Goal: Task Accomplishment & Management: Manage account settings

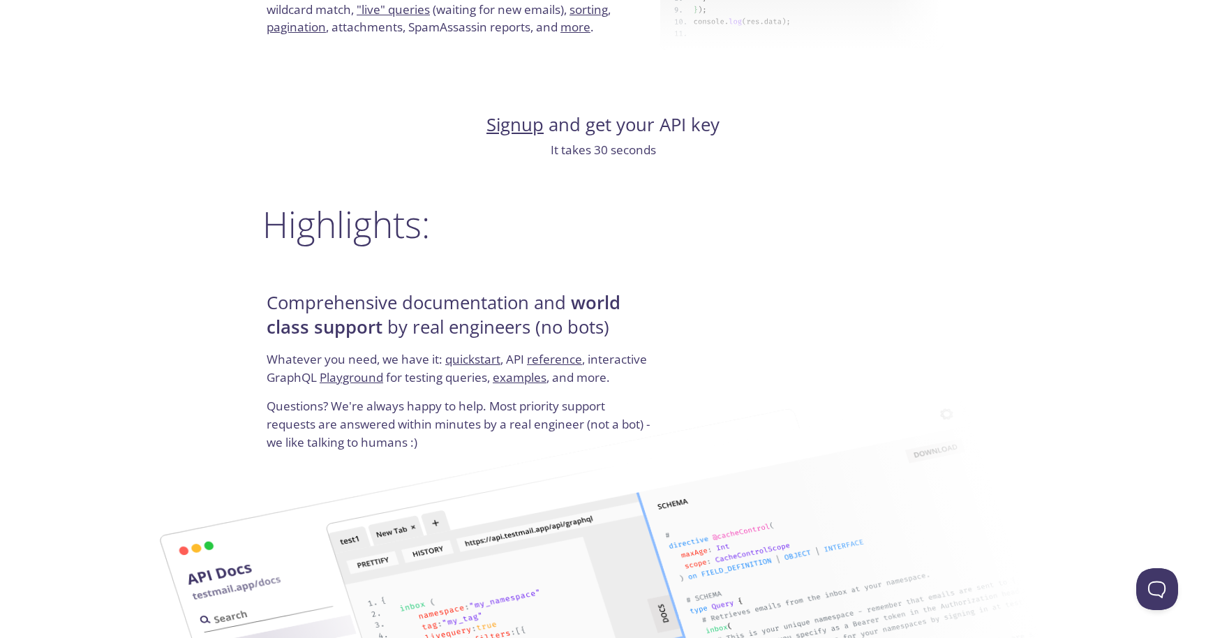
scroll to position [1485, 0]
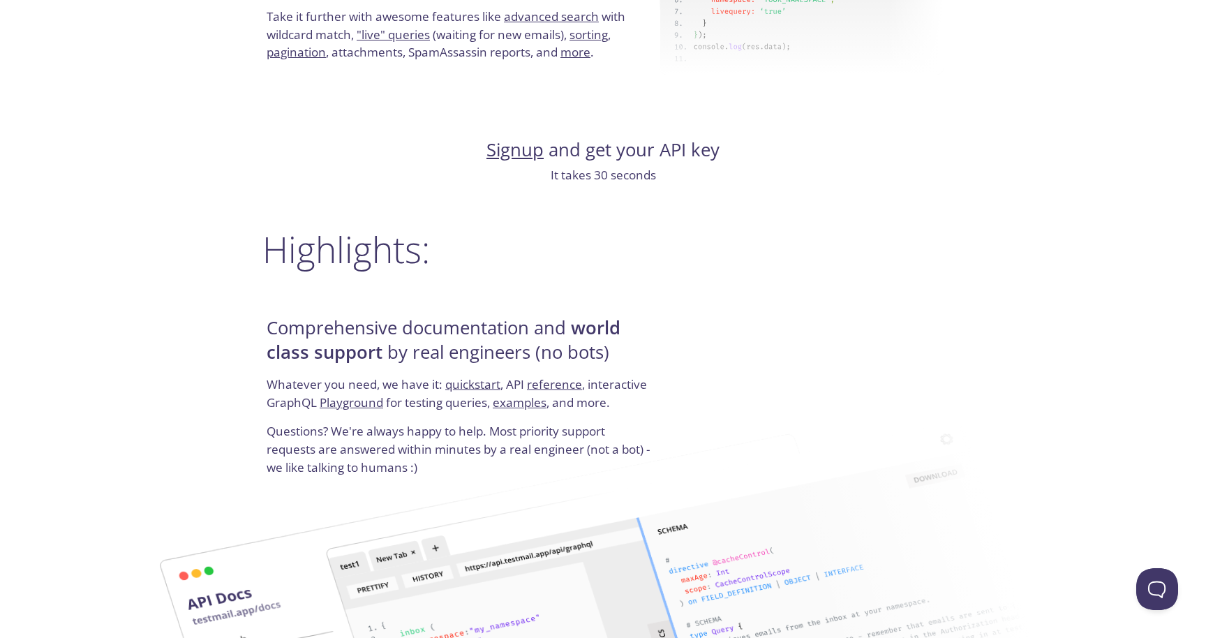
click at [509, 157] on link "Signup" at bounding box center [514, 149] width 57 height 24
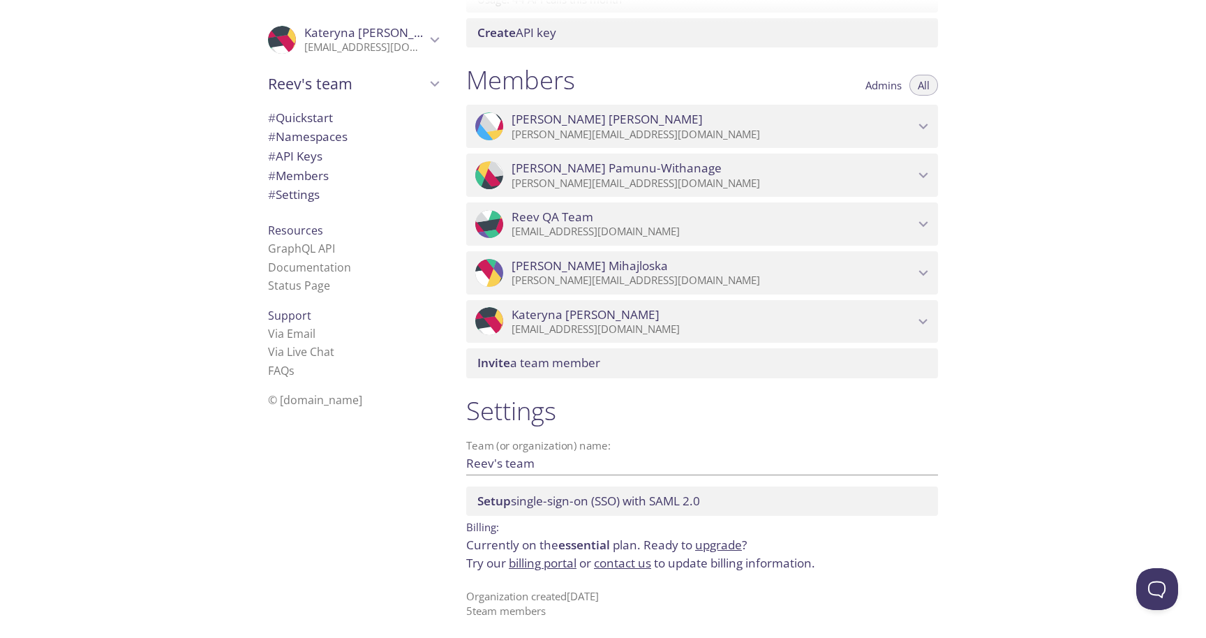
scroll to position [567, 0]
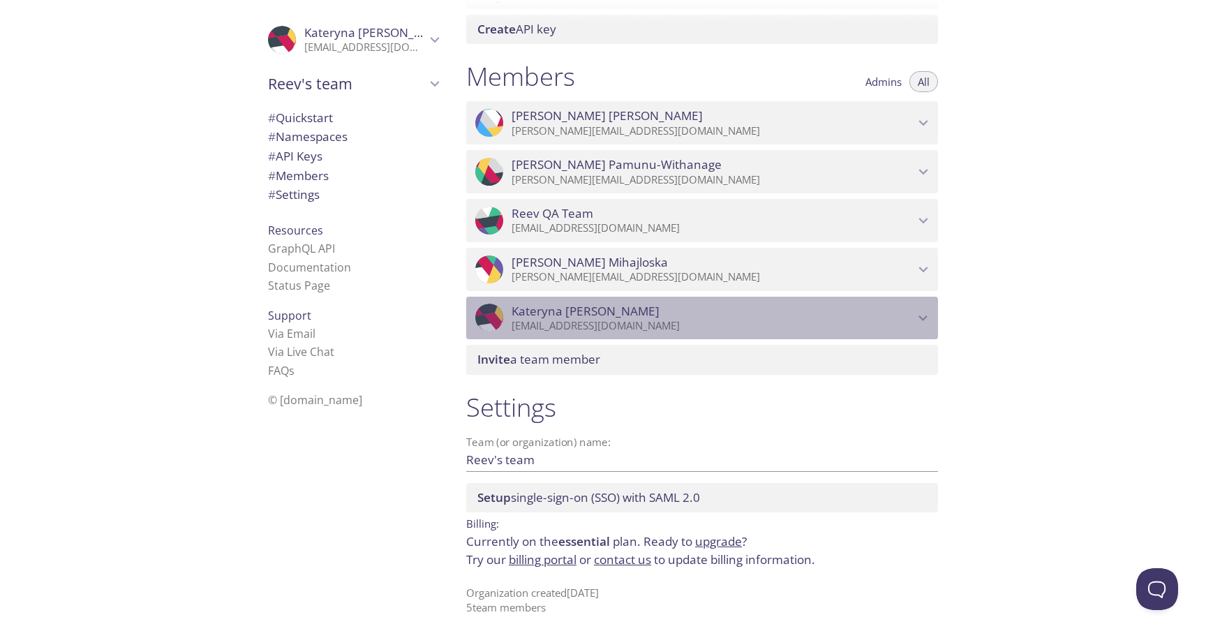
click at [558, 318] on span "[PERSON_NAME]" at bounding box center [586, 311] width 148 height 15
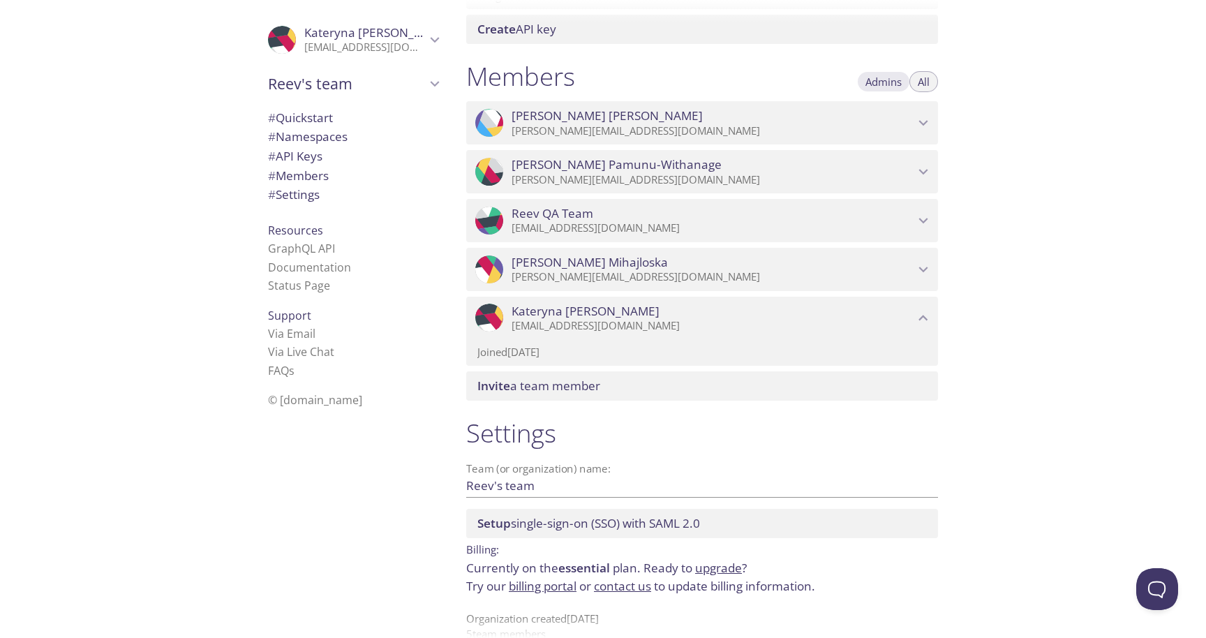
click at [886, 82] on span "Admins" at bounding box center [883, 82] width 36 height 0
click at [891, 82] on span "Admins" at bounding box center [883, 82] width 36 height 0
click at [927, 82] on span "All" at bounding box center [924, 82] width 12 height 0
click at [311, 270] on link "Documentation" at bounding box center [309, 267] width 83 height 15
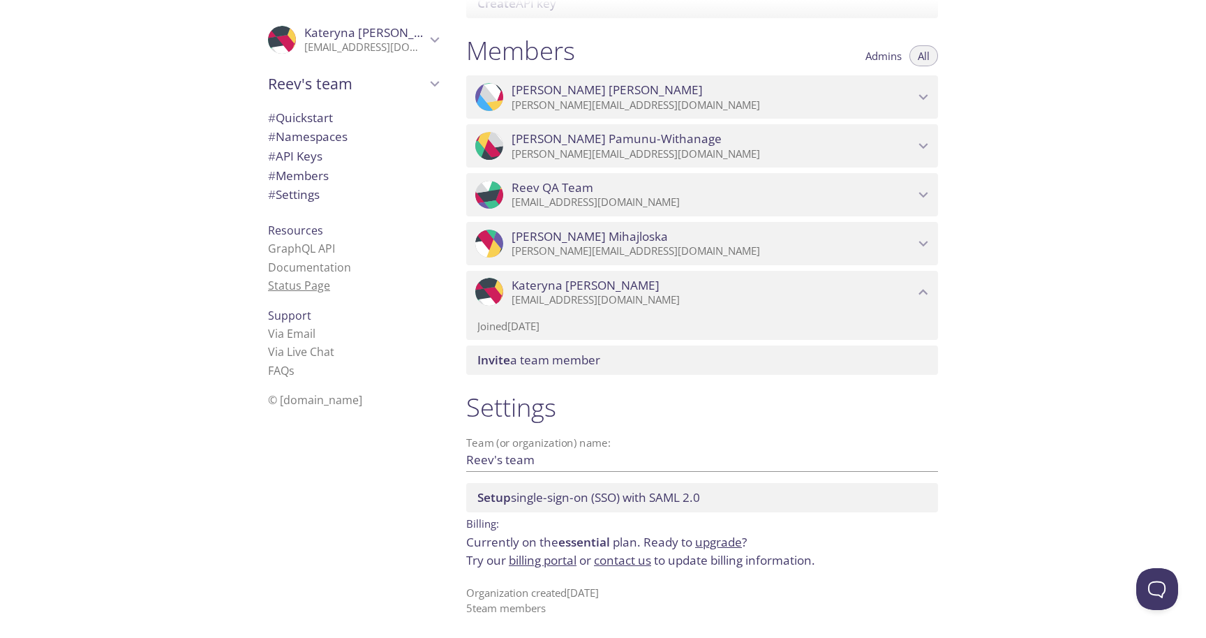
click at [311, 289] on link "Status Page" at bounding box center [299, 285] width 62 height 15
click at [359, 50] on p "[EMAIL_ADDRESS][DOMAIN_NAME]" at bounding box center [364, 47] width 121 height 14
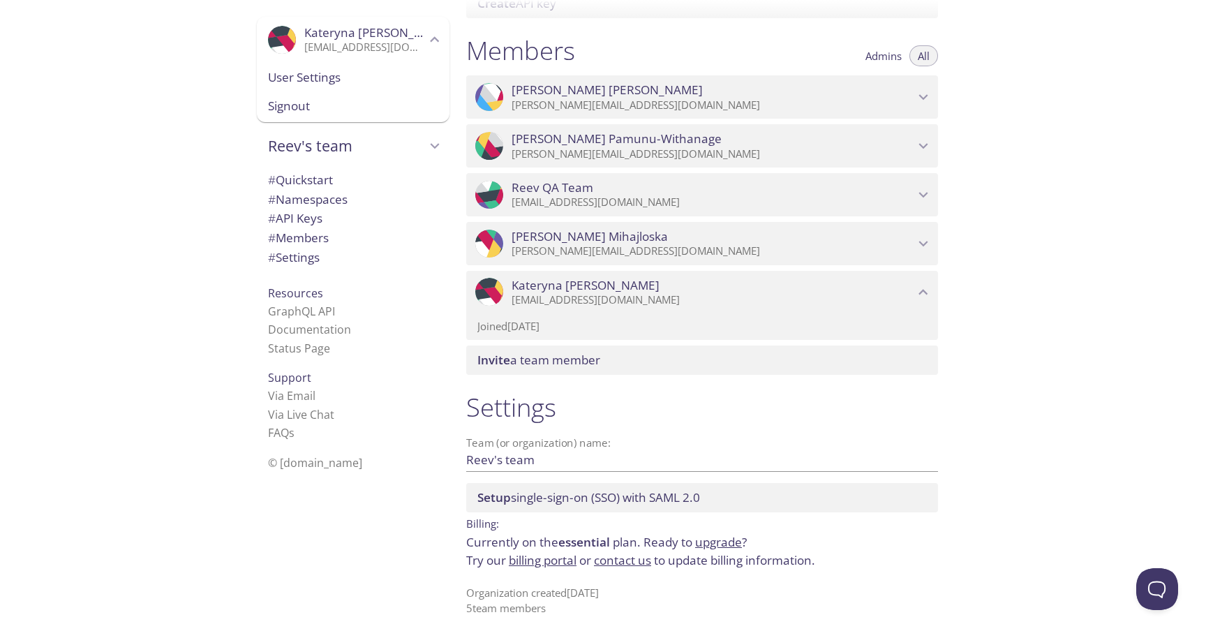
click at [318, 82] on span "User Settings" at bounding box center [353, 77] width 170 height 18
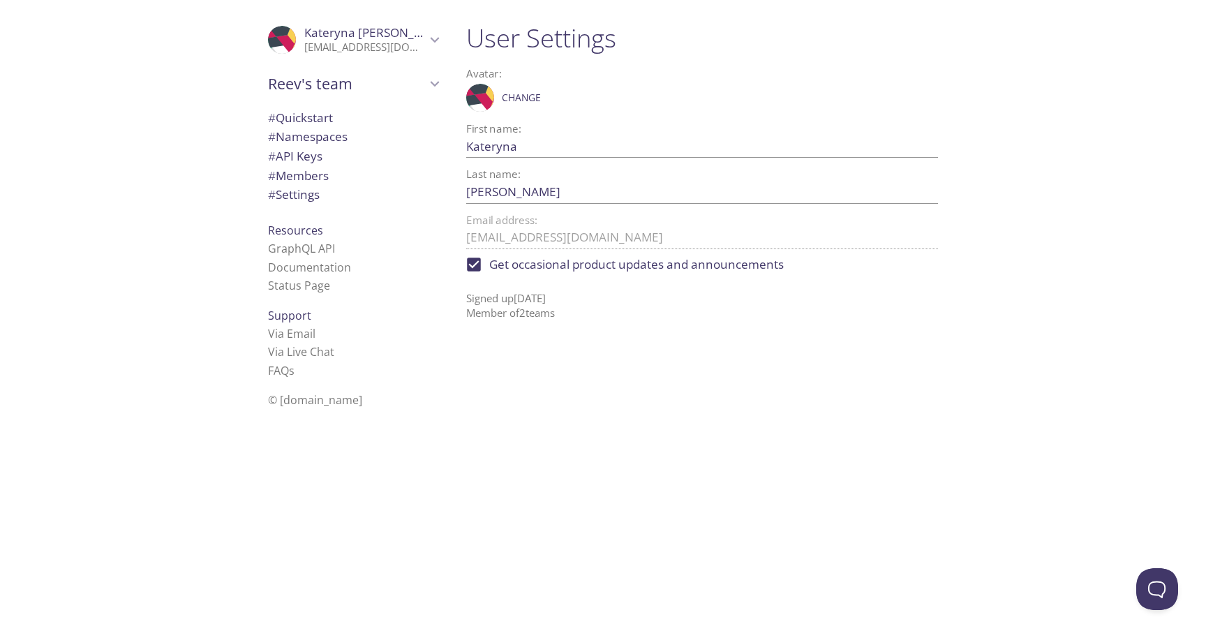
click at [298, 156] on span "# API Keys" at bounding box center [295, 156] width 54 height 16
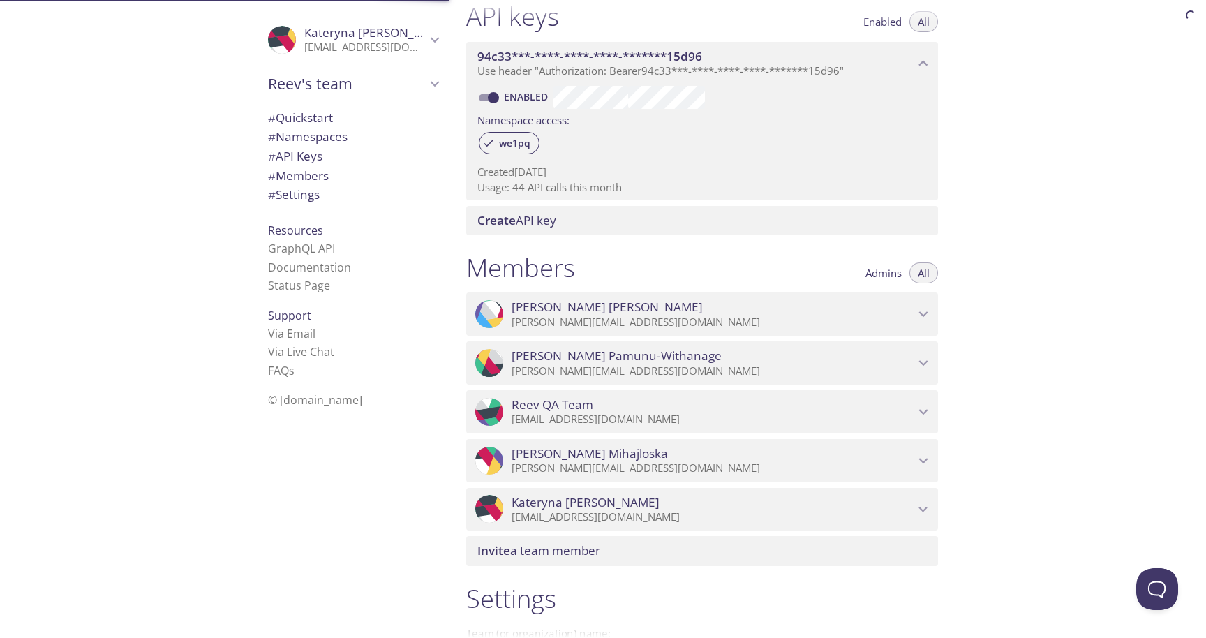
scroll to position [377, 0]
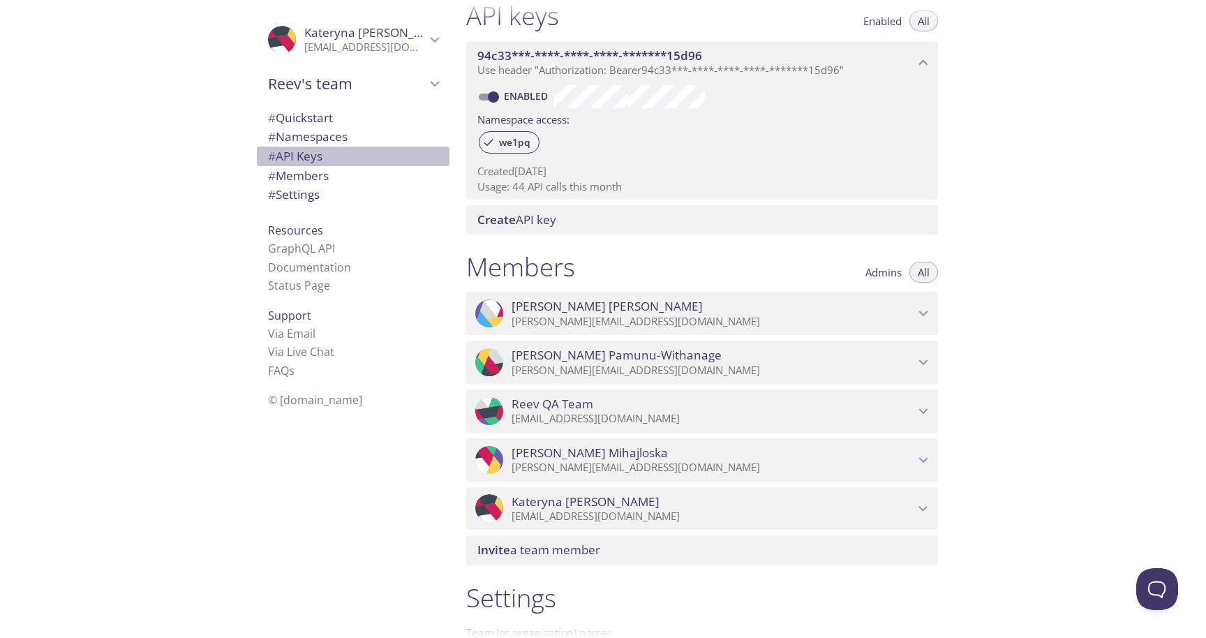
click at [302, 158] on span "# API Keys" at bounding box center [295, 156] width 54 height 16
click at [881, 272] on span "Admins" at bounding box center [883, 272] width 36 height 0
click at [800, 512] on p "[EMAIL_ADDRESS][DOMAIN_NAME]" at bounding box center [713, 516] width 403 height 14
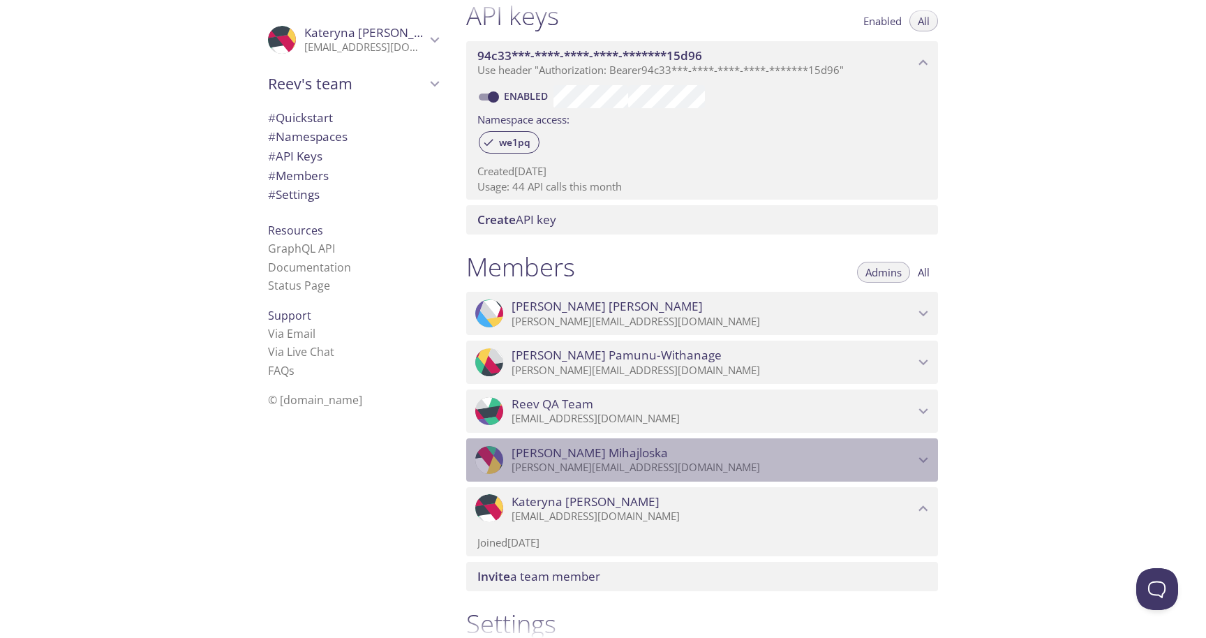
click at [682, 461] on p "[PERSON_NAME][EMAIL_ADDRESS][DOMAIN_NAME]" at bounding box center [713, 468] width 403 height 14
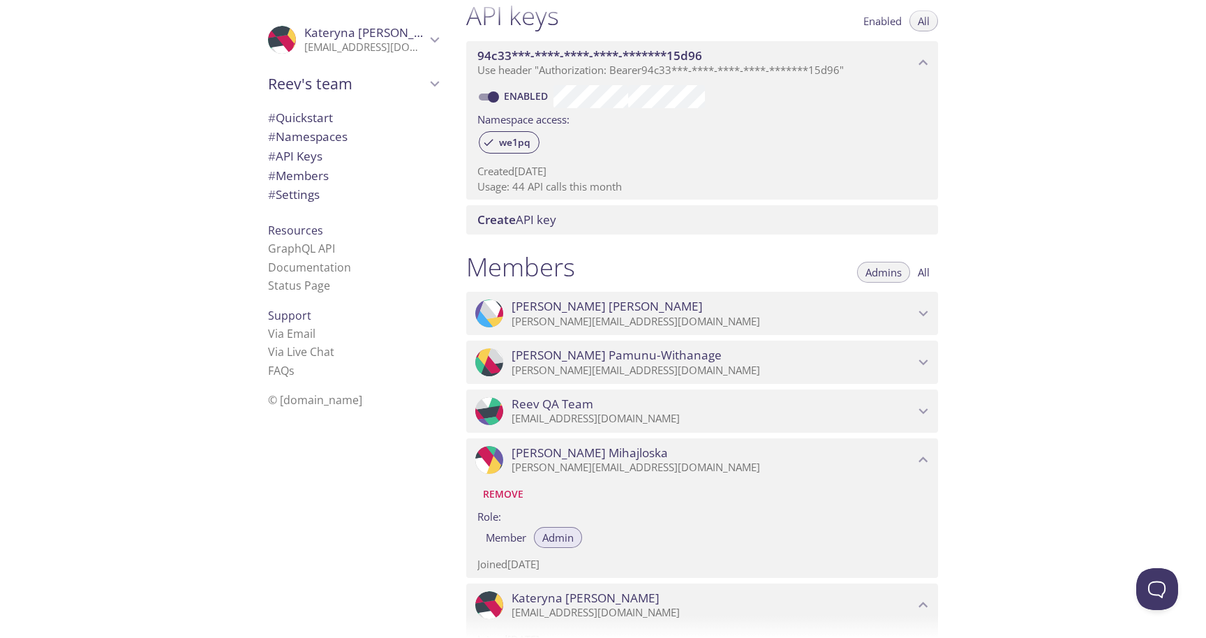
click at [722, 417] on p "[EMAIL_ADDRESS][DOMAIN_NAME]" at bounding box center [713, 419] width 403 height 14
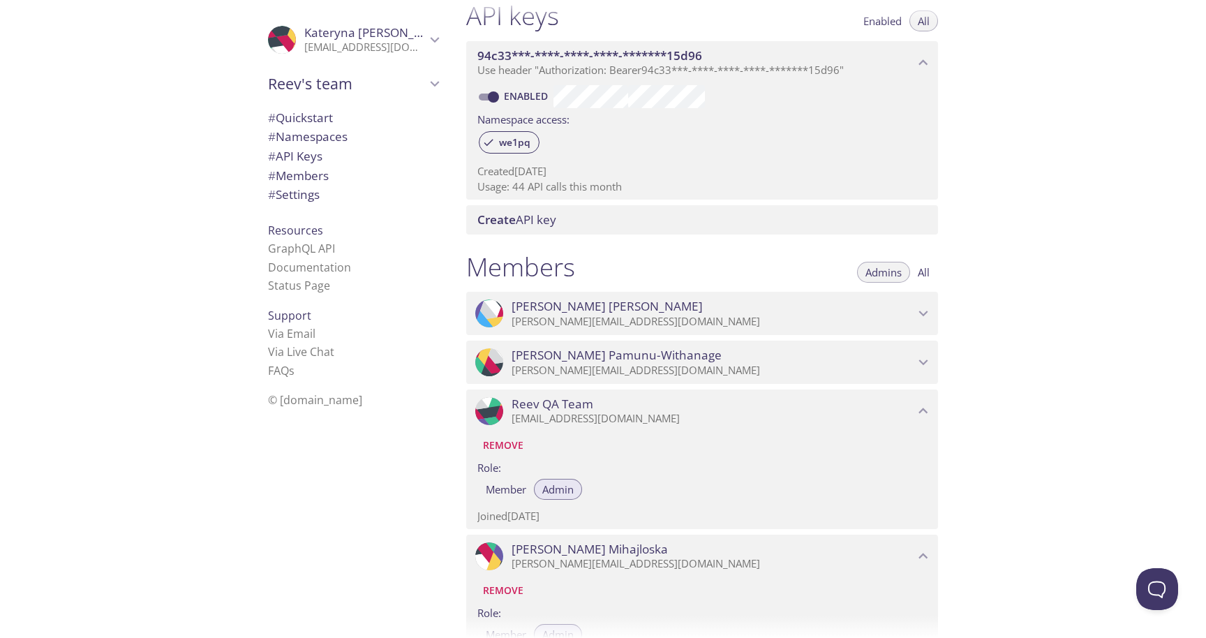
click at [731, 357] on span "[PERSON_NAME] Pamunu-Withanage" at bounding box center [713, 355] width 403 height 15
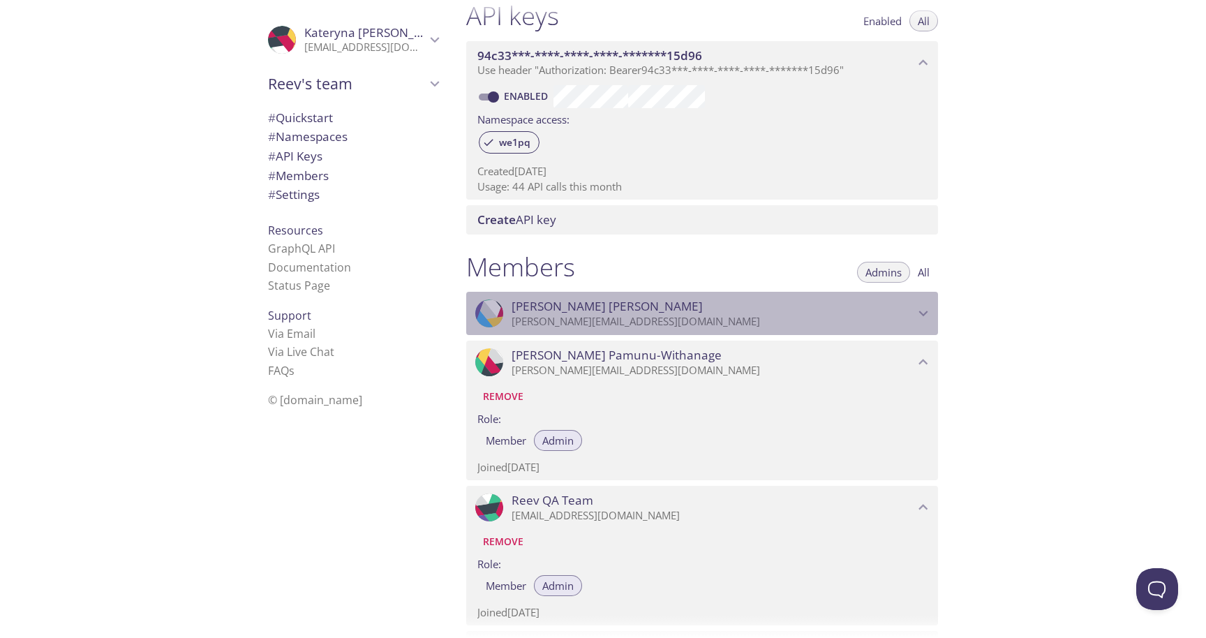
click at [700, 323] on p "[PERSON_NAME][EMAIL_ADDRESS][DOMAIN_NAME]" at bounding box center [713, 322] width 403 height 14
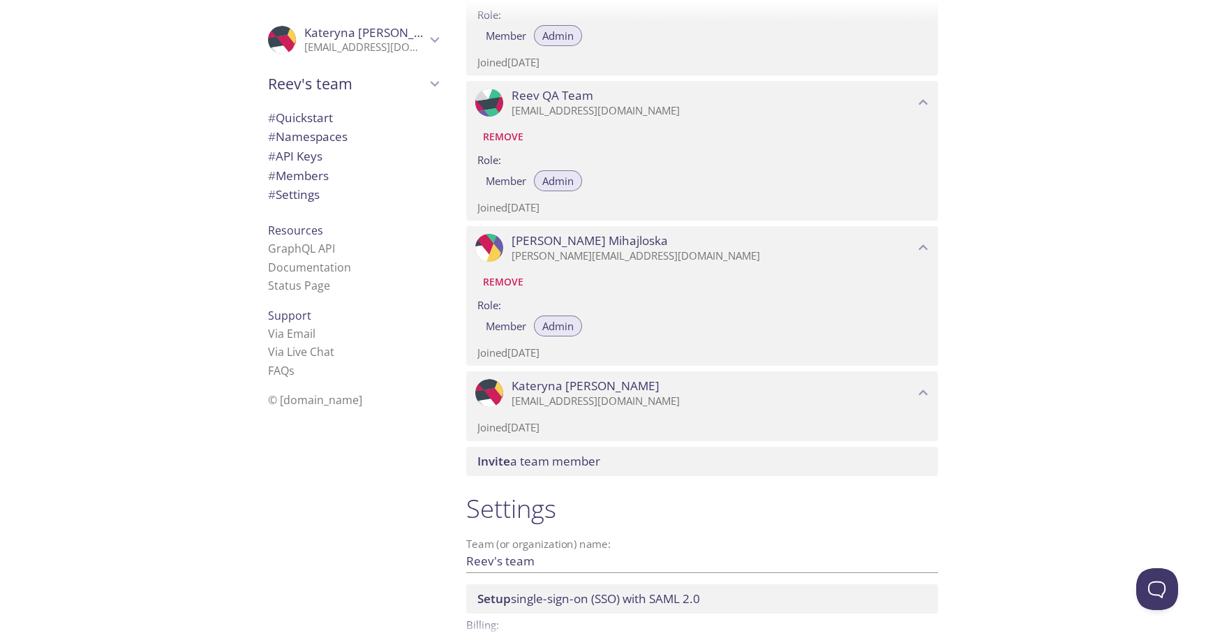
scroll to position [900, 0]
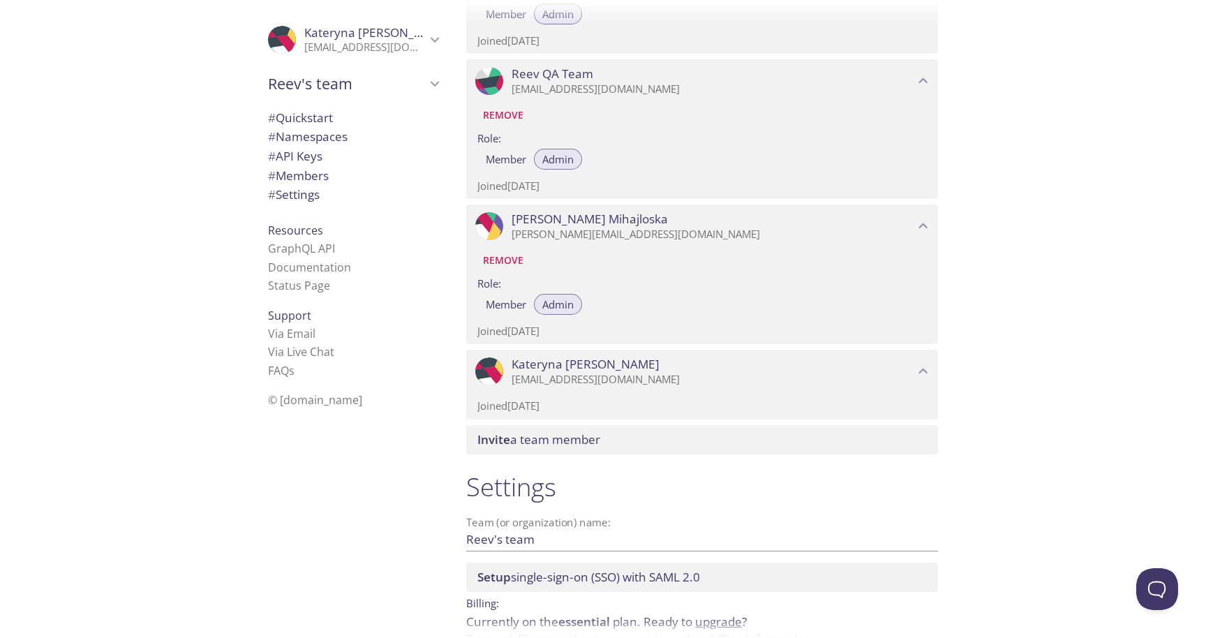
click at [709, 381] on p "[EMAIL_ADDRESS][DOMAIN_NAME]" at bounding box center [713, 380] width 403 height 14
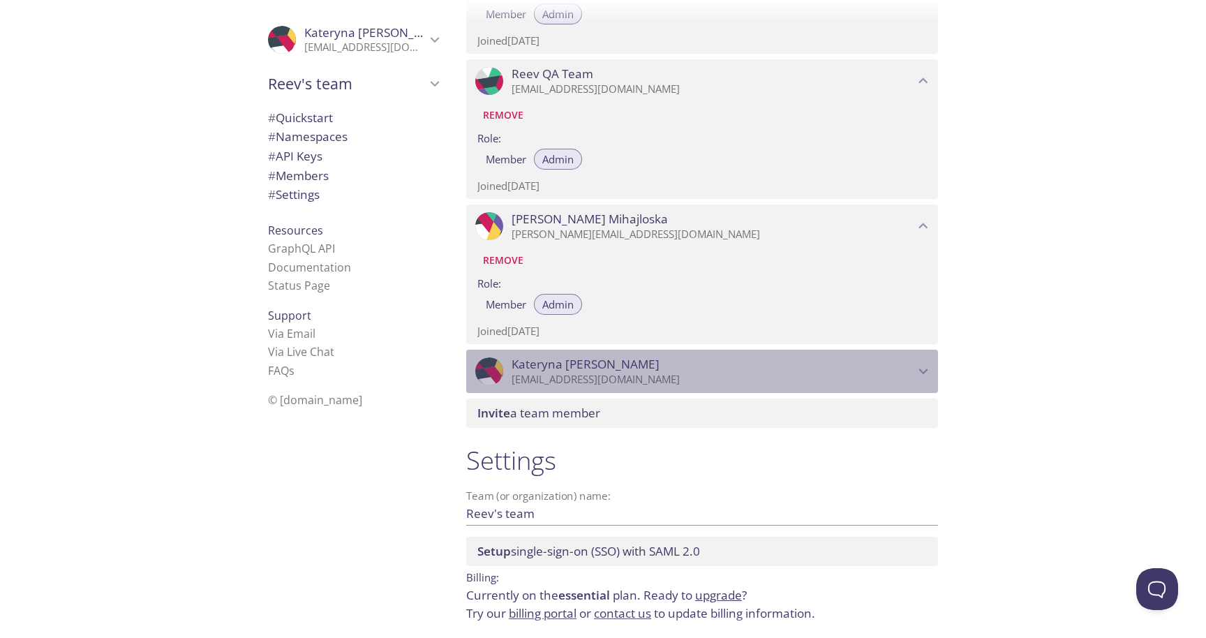
click at [710, 382] on p "[EMAIL_ADDRESS][DOMAIN_NAME]" at bounding box center [713, 380] width 403 height 14
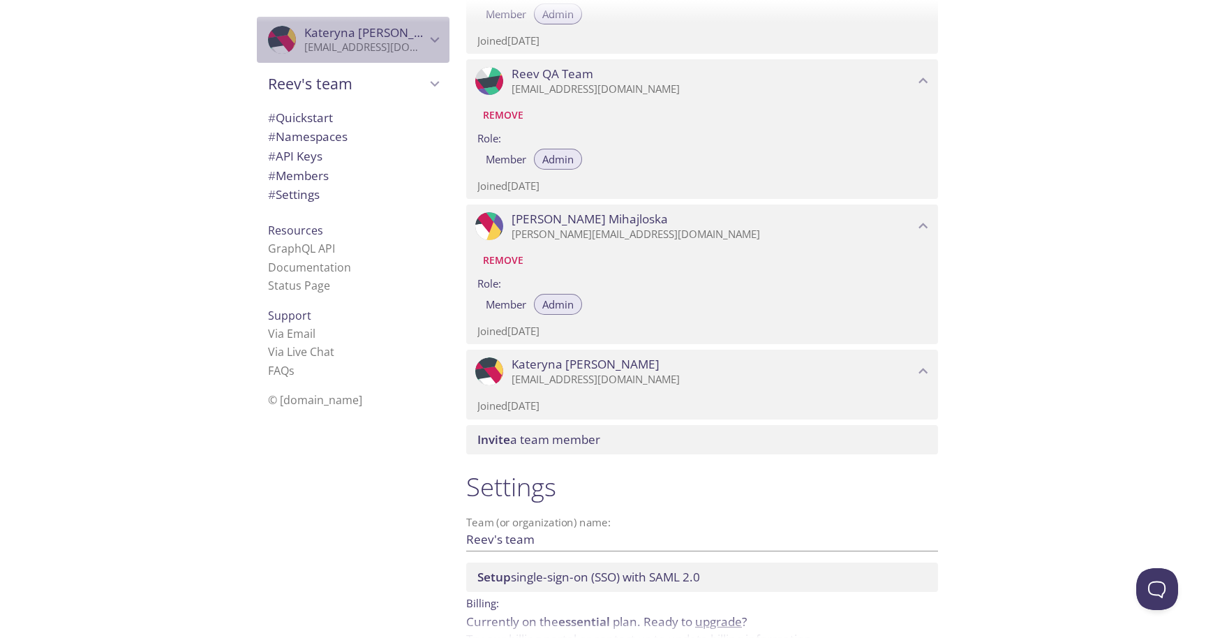
click at [438, 38] on icon "Kateryna Vasylenko" at bounding box center [435, 40] width 9 height 6
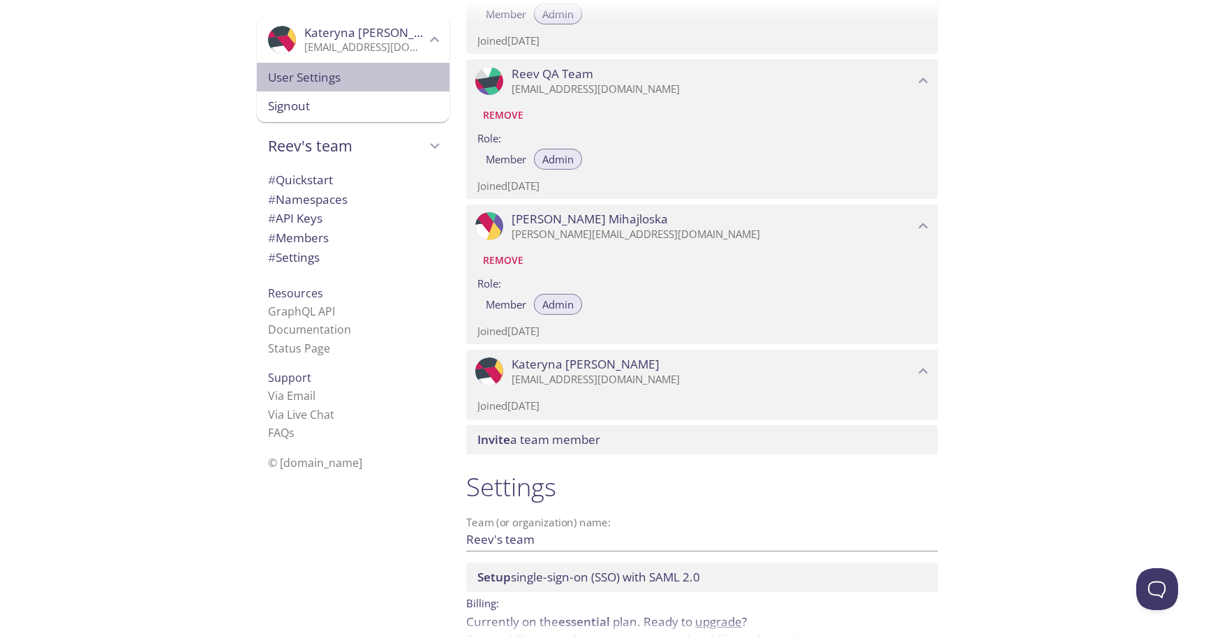
click at [301, 79] on span "User Settings" at bounding box center [353, 77] width 170 height 18
